Goal: Task Accomplishment & Management: Use online tool/utility

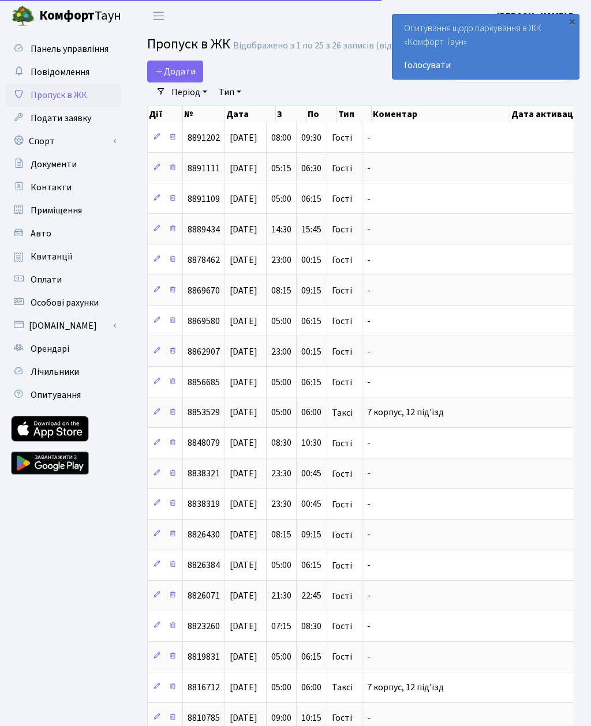
select select "25"
click at [41, 143] on link "Спорт" at bounding box center [63, 141] width 115 height 23
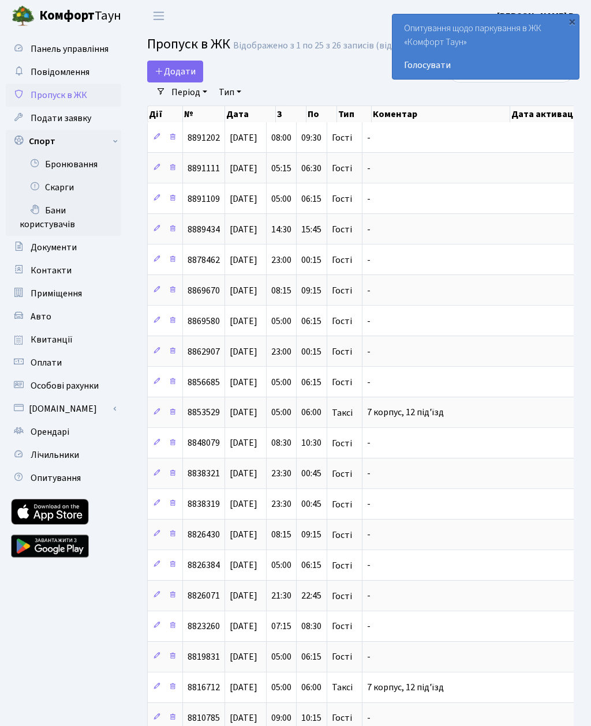
click at [80, 163] on link "Бронювання" at bounding box center [63, 164] width 115 height 23
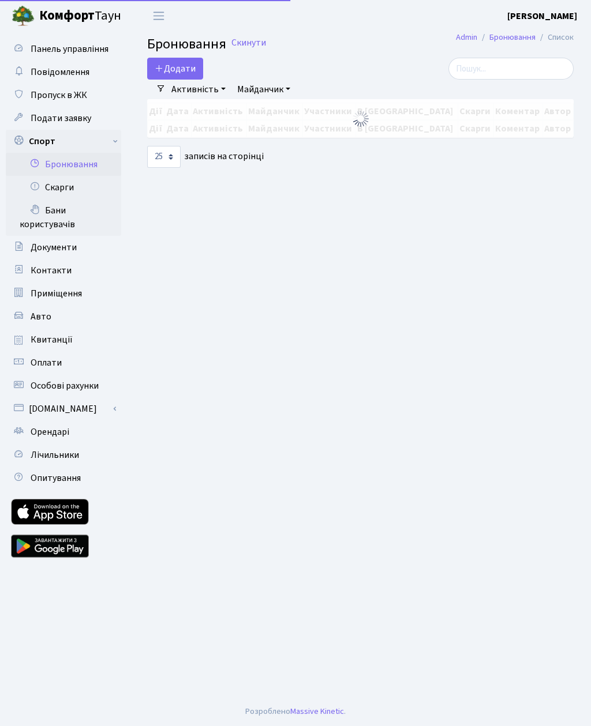
select select "25"
click at [196, 66] on button "Додати" at bounding box center [175, 69] width 56 height 22
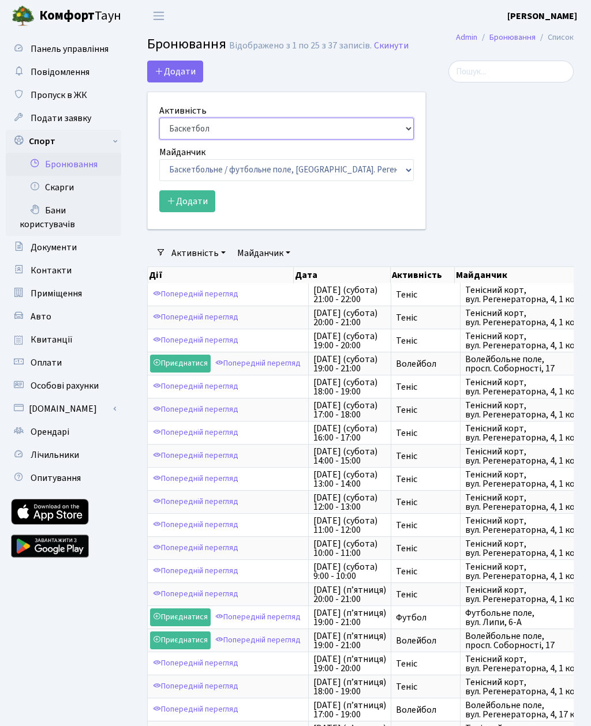
click at [237, 125] on select "Баскетбол Волейбол Йога Катання на роликах Настільний теніс Теніс Футбол Фітнес" at bounding box center [286, 129] width 254 height 22
select select "1"
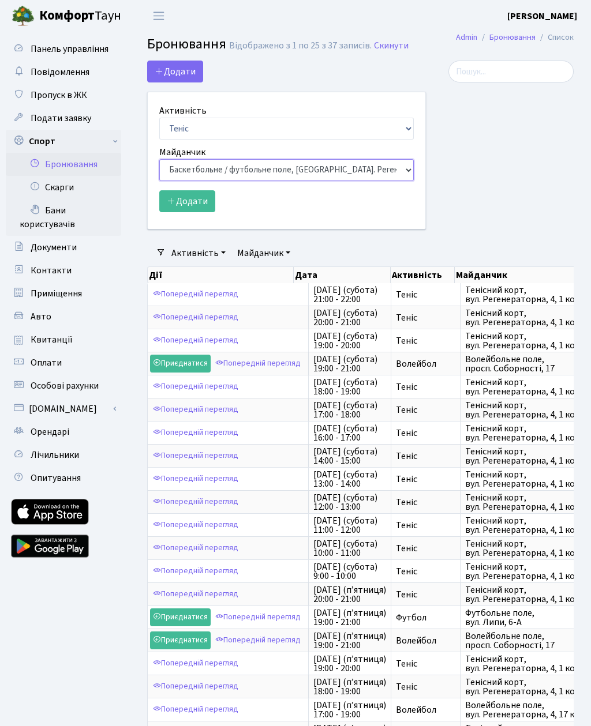
click at [287, 173] on select "Баскетбольне / футбольне поле, Вул. Регенераторна, 4, 1 корпус Баскетбольне пол…" at bounding box center [286, 170] width 254 height 22
select select "1"
click at [189, 197] on button "Додати" at bounding box center [187, 201] width 56 height 22
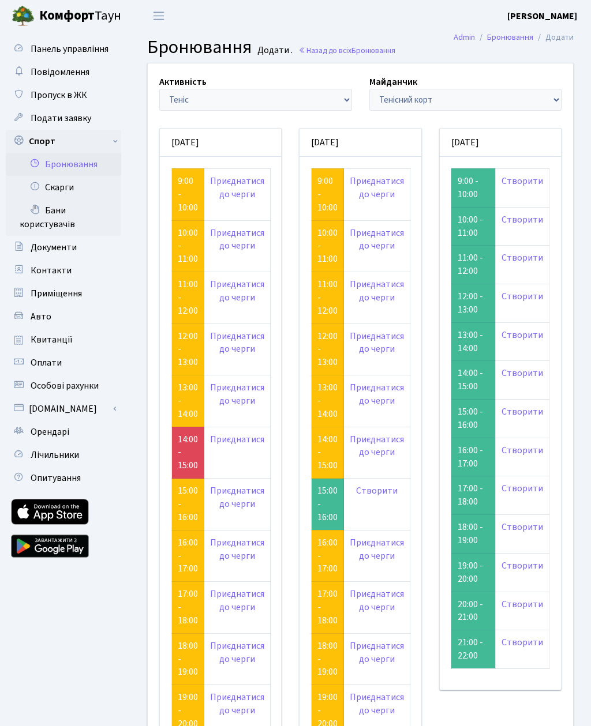
click at [527, 181] on link "Створити" at bounding box center [522, 181] width 42 height 13
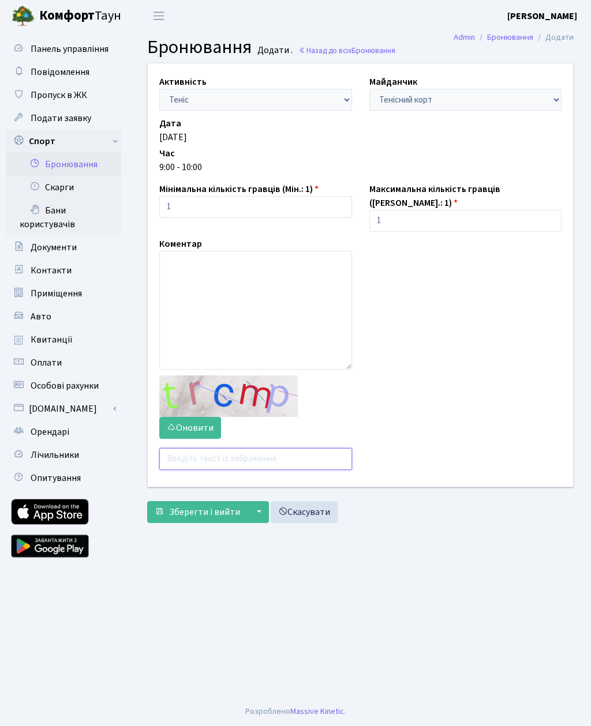
click at [203, 452] on input "text" at bounding box center [255, 459] width 193 height 22
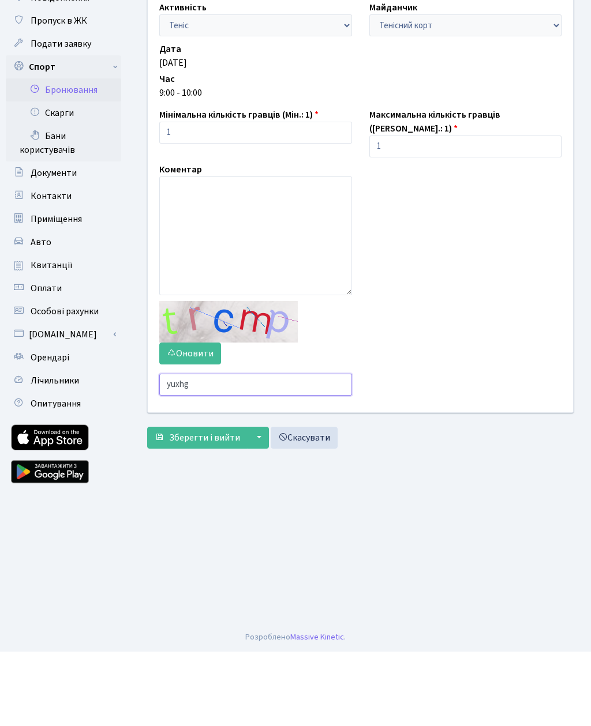
type input "yuxhg"
click at [205, 501] on button "Зберегти і вийти" at bounding box center [197, 512] width 100 height 22
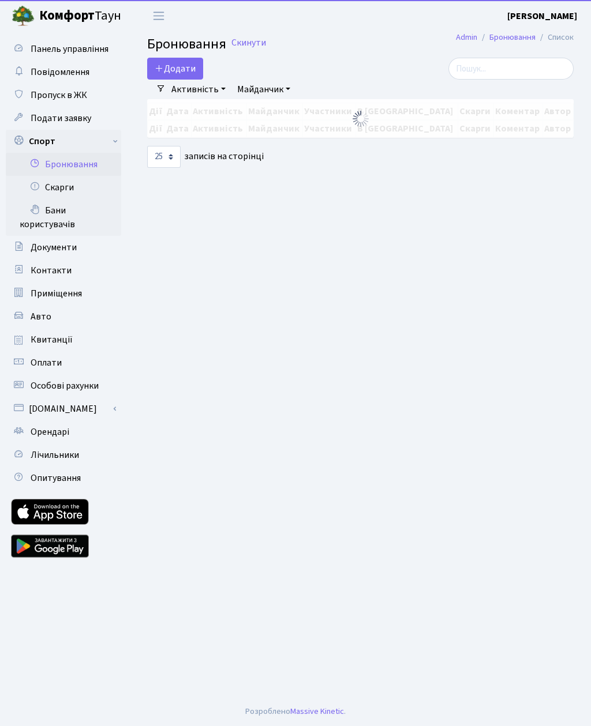
select select "25"
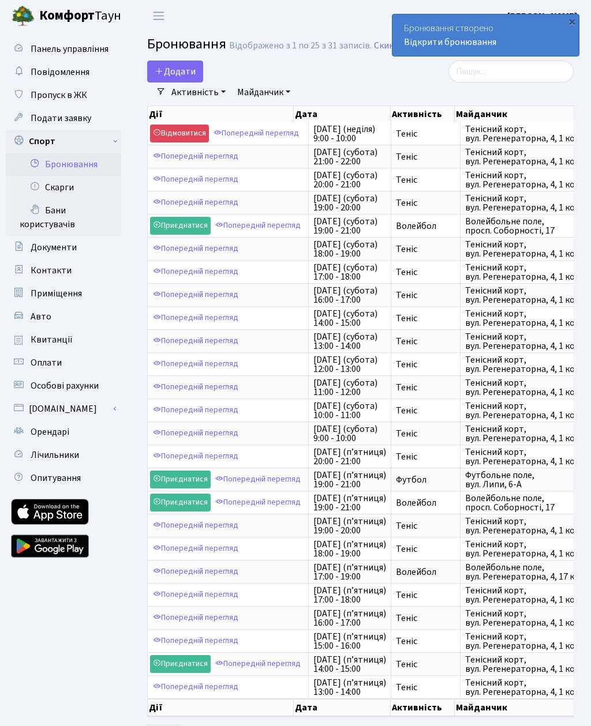
click at [181, 72] on button "Додати" at bounding box center [175, 72] width 56 height 22
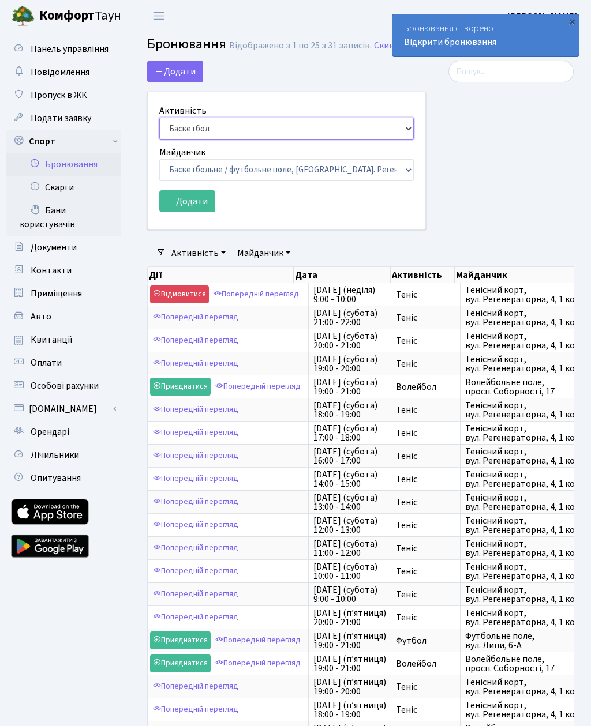
click at [235, 118] on select "Баскетбол Волейбол Йога Катання на роликах Настільний теніс [PERSON_NAME] Фітнес" at bounding box center [286, 129] width 254 height 22
select select "1"
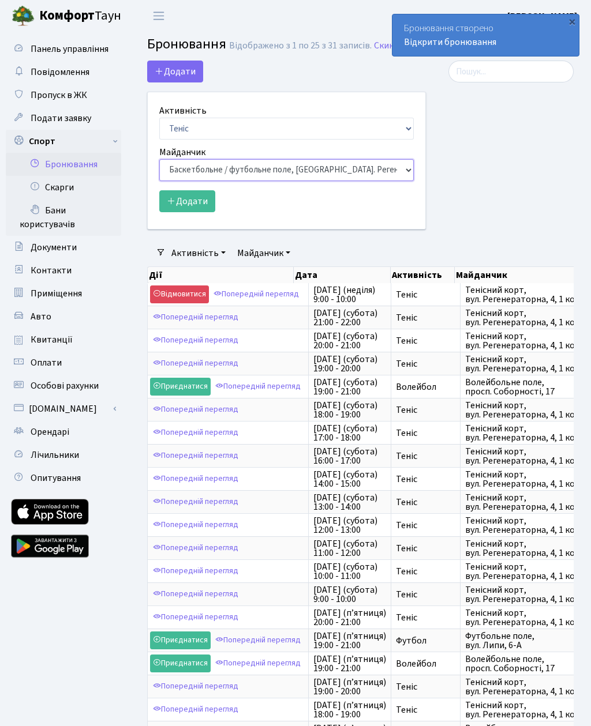
click at [248, 170] on select "Баскетбольне / футбольне поле, [GEOGRAPHIC_DATA]. [STREET_ADDRESS]. [STREET_ADD…" at bounding box center [286, 170] width 254 height 22
select select "1"
click at [192, 201] on button "Додати" at bounding box center [187, 201] width 56 height 22
